Goal: Use online tool/utility: Utilize a website feature to perform a specific function

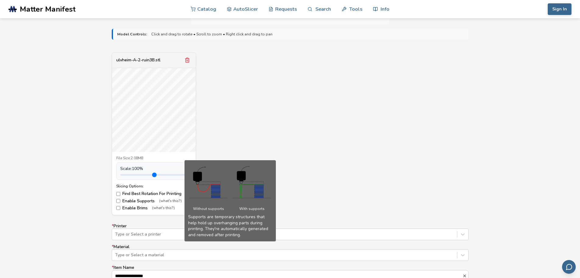
scroll to position [244, 0]
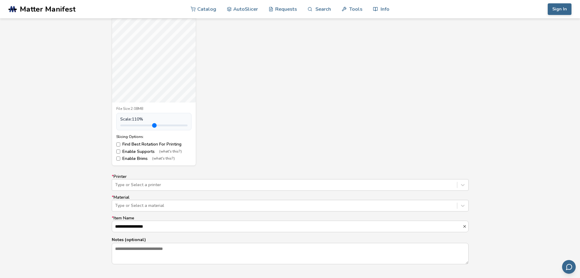
click at [136, 125] on input "range" at bounding box center [153, 125] width 67 height 2
click at [297, 125] on div "ulvheim-A-2-ruin3B.stl File Size: 2.08MB Scale: 110 % Slicing Options: Find Bes…" at bounding box center [290, 84] width 357 height 162
type input "***"
click at [136, 125] on input "range" at bounding box center [153, 125] width 67 height 2
click at [270, 124] on div "ulvheim-A-2-ruin3B.stl File Size: 2.08MB Scale: 110 % Slicing Options: Find Bes…" at bounding box center [290, 84] width 357 height 162
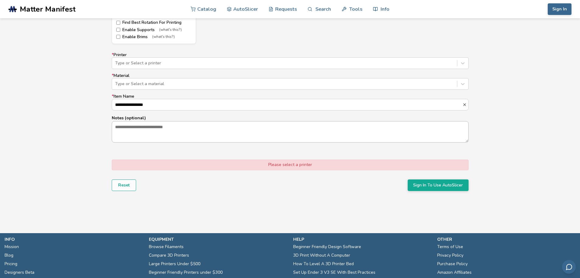
scroll to position [366, 0]
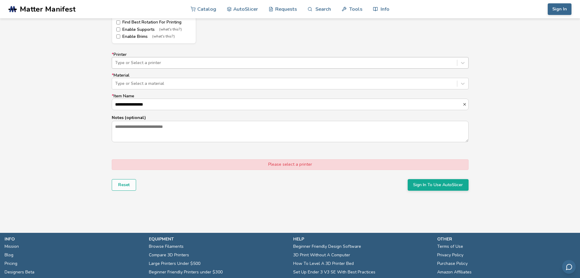
click at [157, 58] on div "Type or Select a printer" at bounding box center [284, 62] width 345 height 9
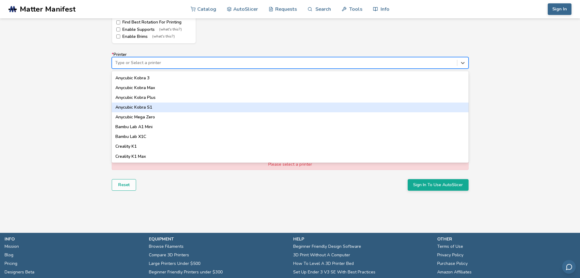
scroll to position [122, 0]
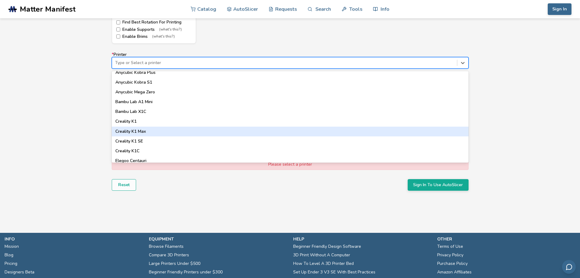
click at [74, 122] on div "Model Controls: Click and drag to rotate • Scroll to zoom • Right click and dra…" at bounding box center [290, 33] width 580 height 361
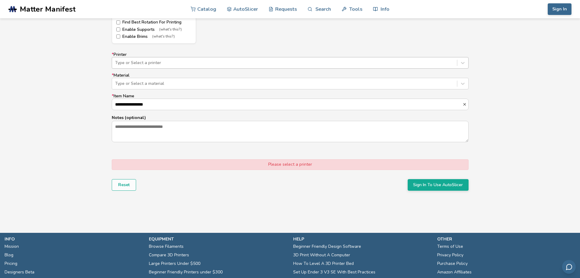
click at [149, 59] on div "Type or Select a printer" at bounding box center [284, 62] width 345 height 9
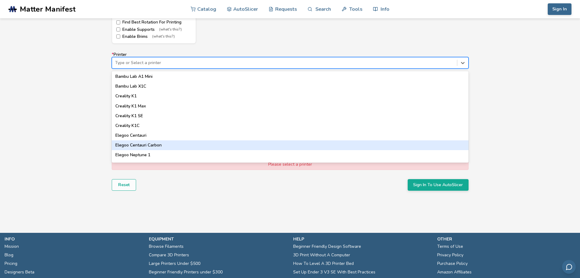
scroll to position [152, 0]
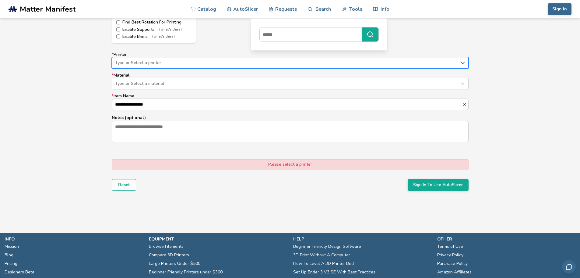
click at [122, 62] on div at bounding box center [284, 63] width 339 height 6
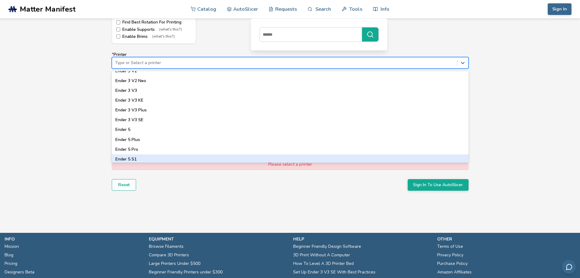
scroll to position [537, 0]
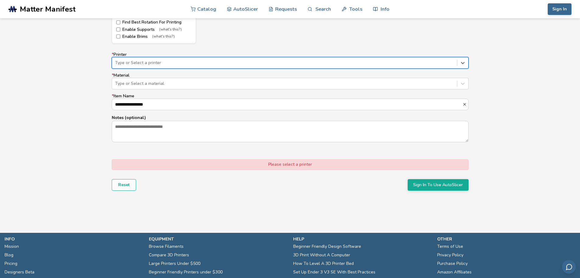
click at [119, 61] on div at bounding box center [284, 63] width 339 height 6
click at [189, 59] on div "Type or Select a printer" at bounding box center [284, 62] width 345 height 9
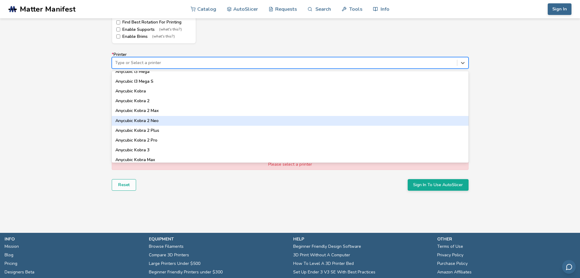
scroll to position [30, 0]
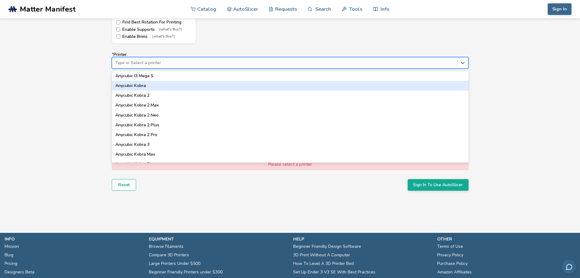
click at [151, 83] on div "Anycubic Kobra" at bounding box center [290, 86] width 357 height 10
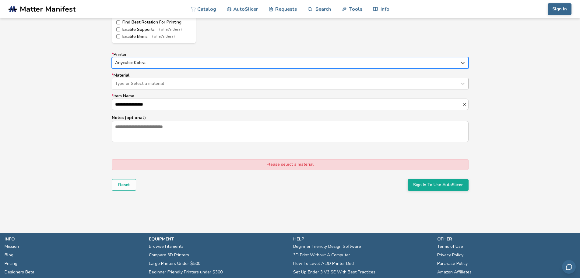
click at [150, 82] on div at bounding box center [284, 83] width 339 height 6
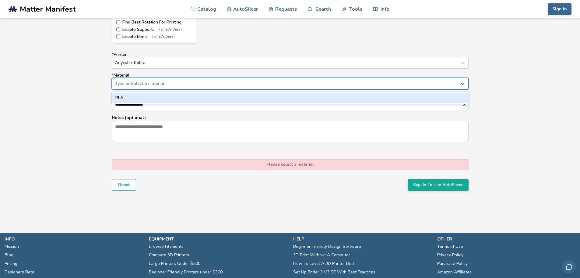
click at [143, 99] on div "PLA" at bounding box center [290, 98] width 357 height 10
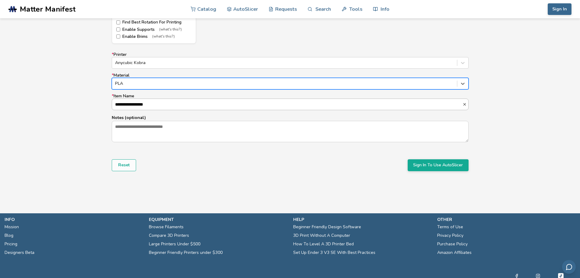
click at [147, 104] on input "**********" at bounding box center [287, 104] width 351 height 11
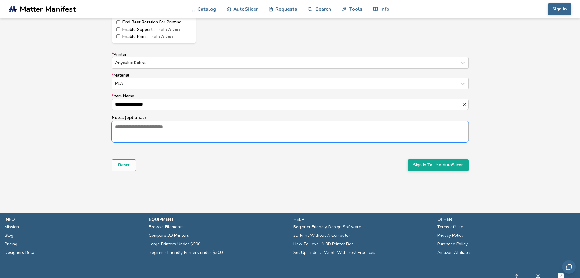
click at [192, 134] on textarea "Notes (optional)" at bounding box center [290, 131] width 356 height 21
